Goal: Task Accomplishment & Management: Manage account settings

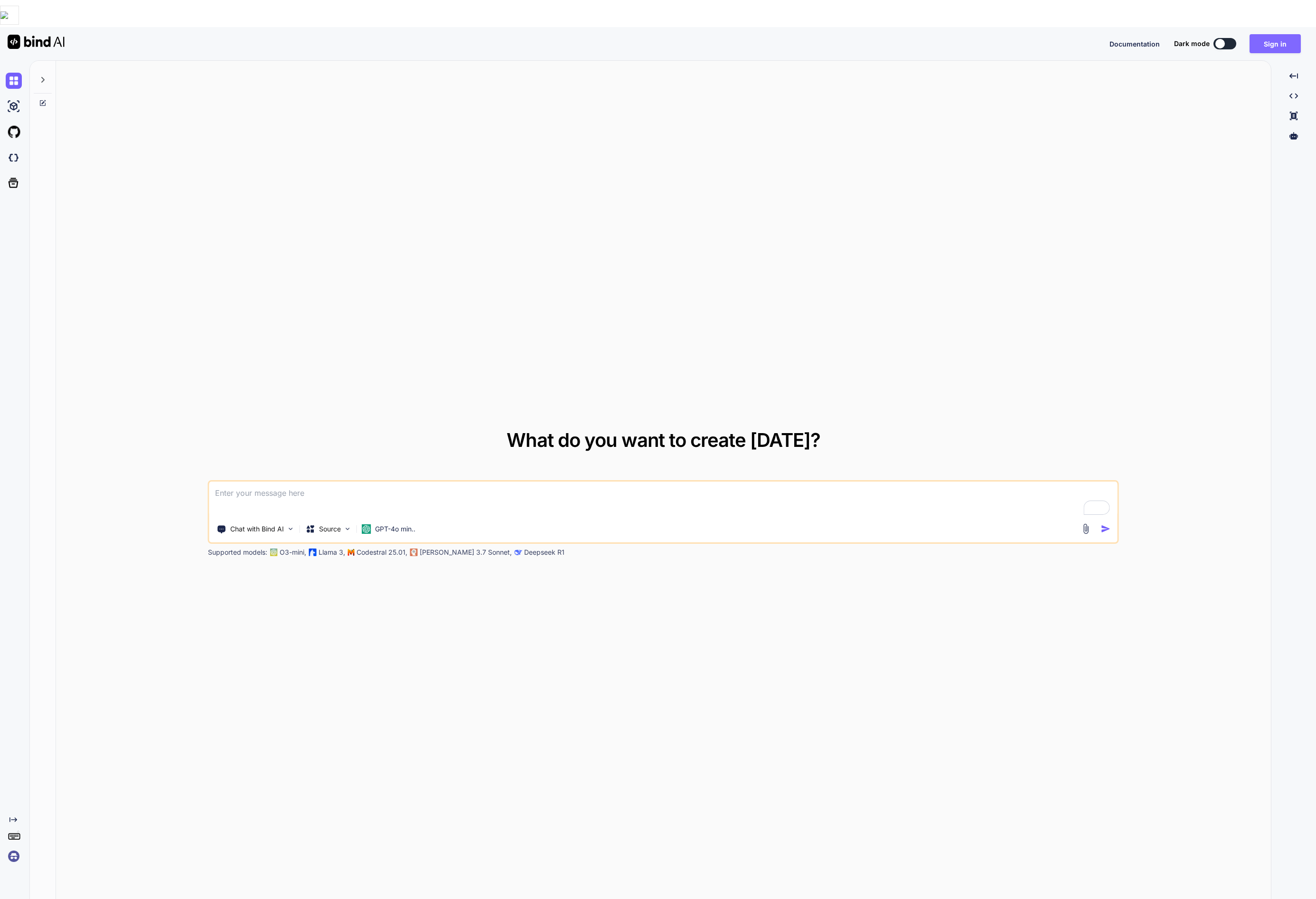
click at [1285, 34] on button "Sign in" at bounding box center [1275, 44] width 51 height 19
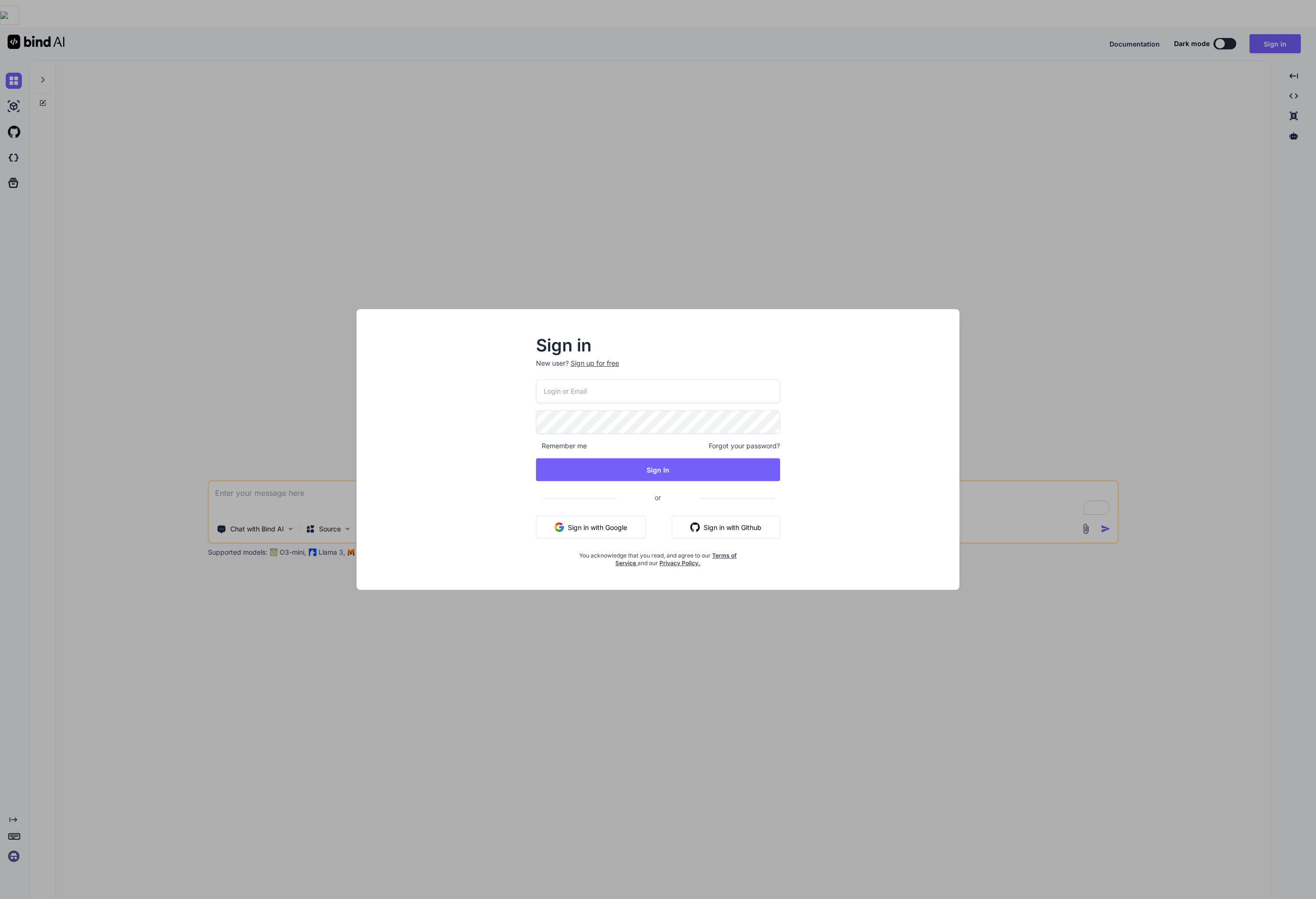
click at [633, 395] on input "email" at bounding box center [658, 391] width 244 height 23
type textarea "x"
click at [604, 533] on button "Sign in with Google" at bounding box center [591, 527] width 110 height 23
